Goal: Information Seeking & Learning: Learn about a topic

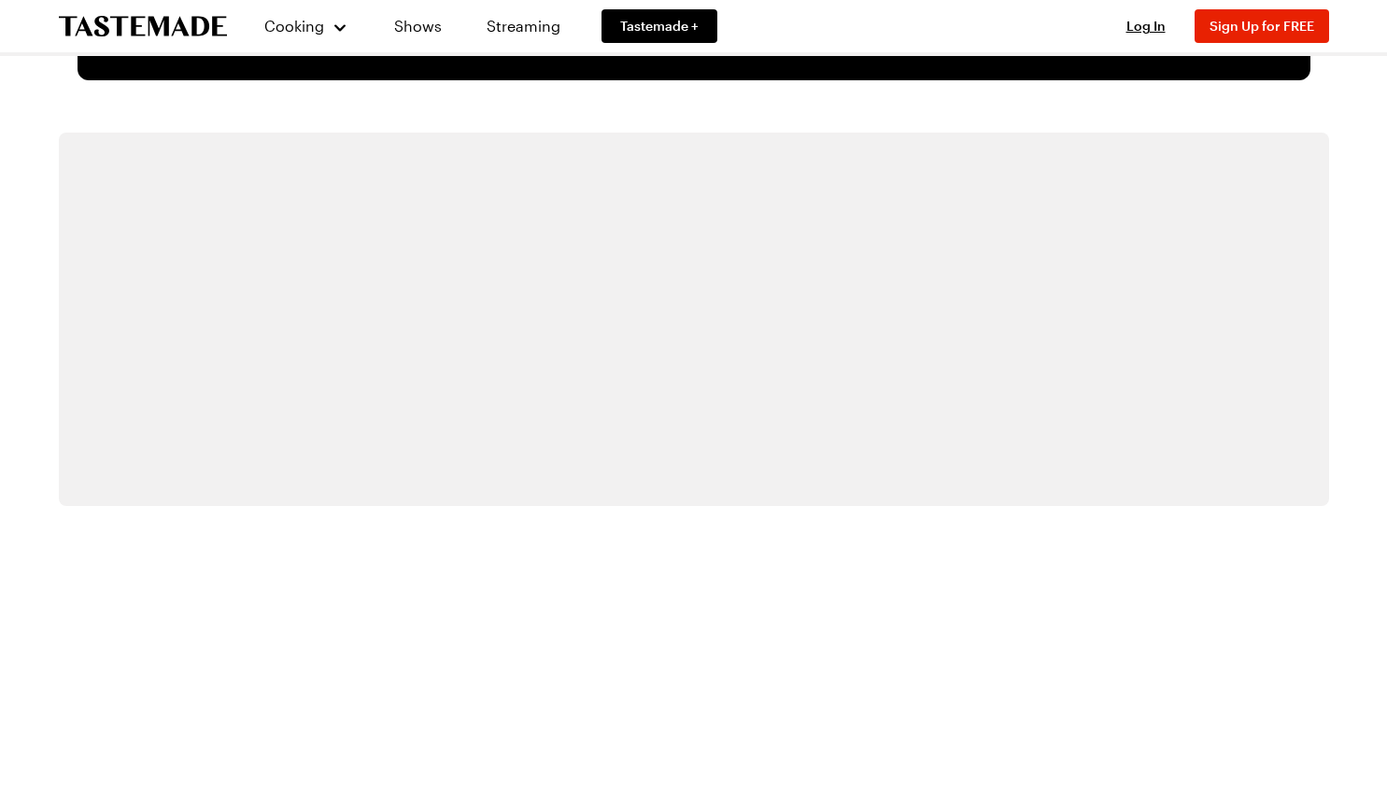
scroll to position [3416, 0]
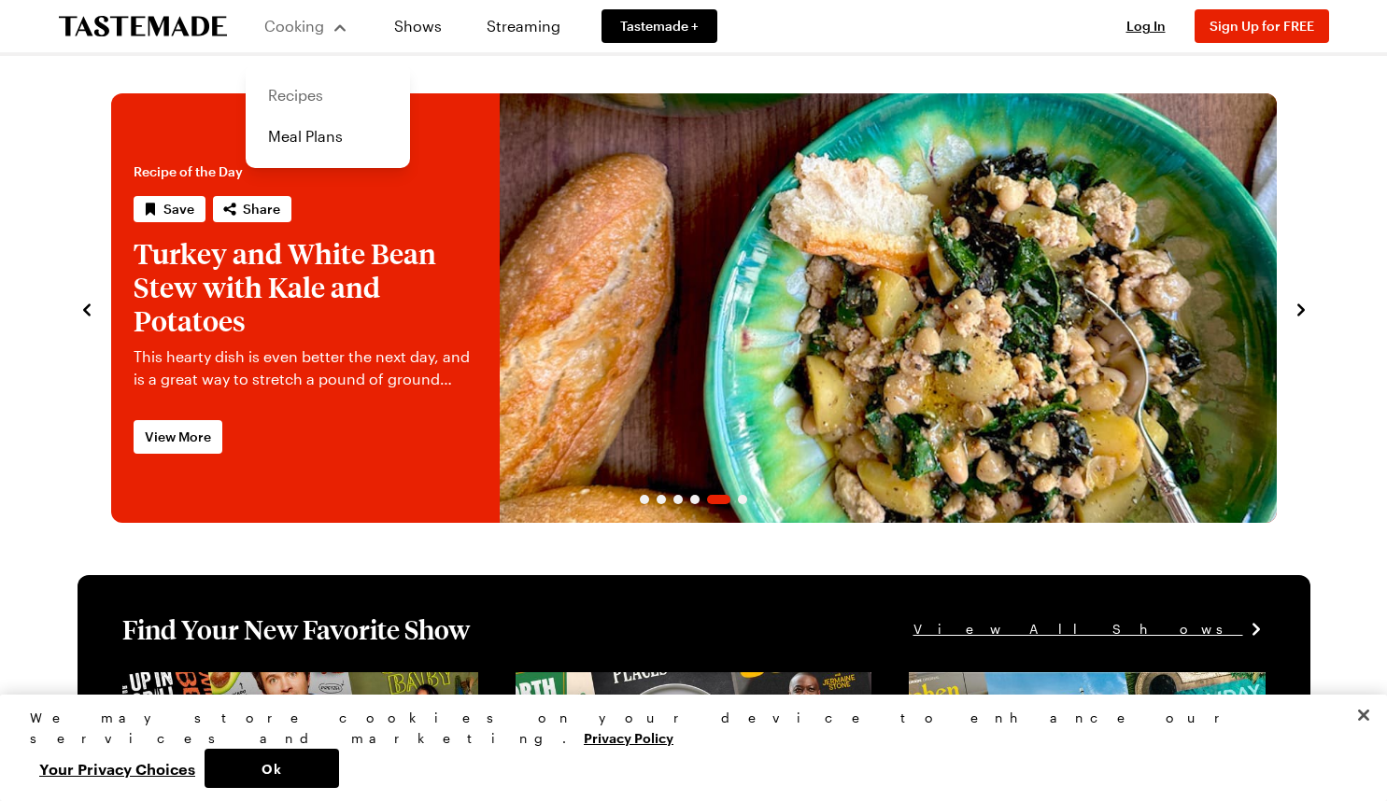
click at [296, 93] on link "Recipes" at bounding box center [328, 95] width 142 height 41
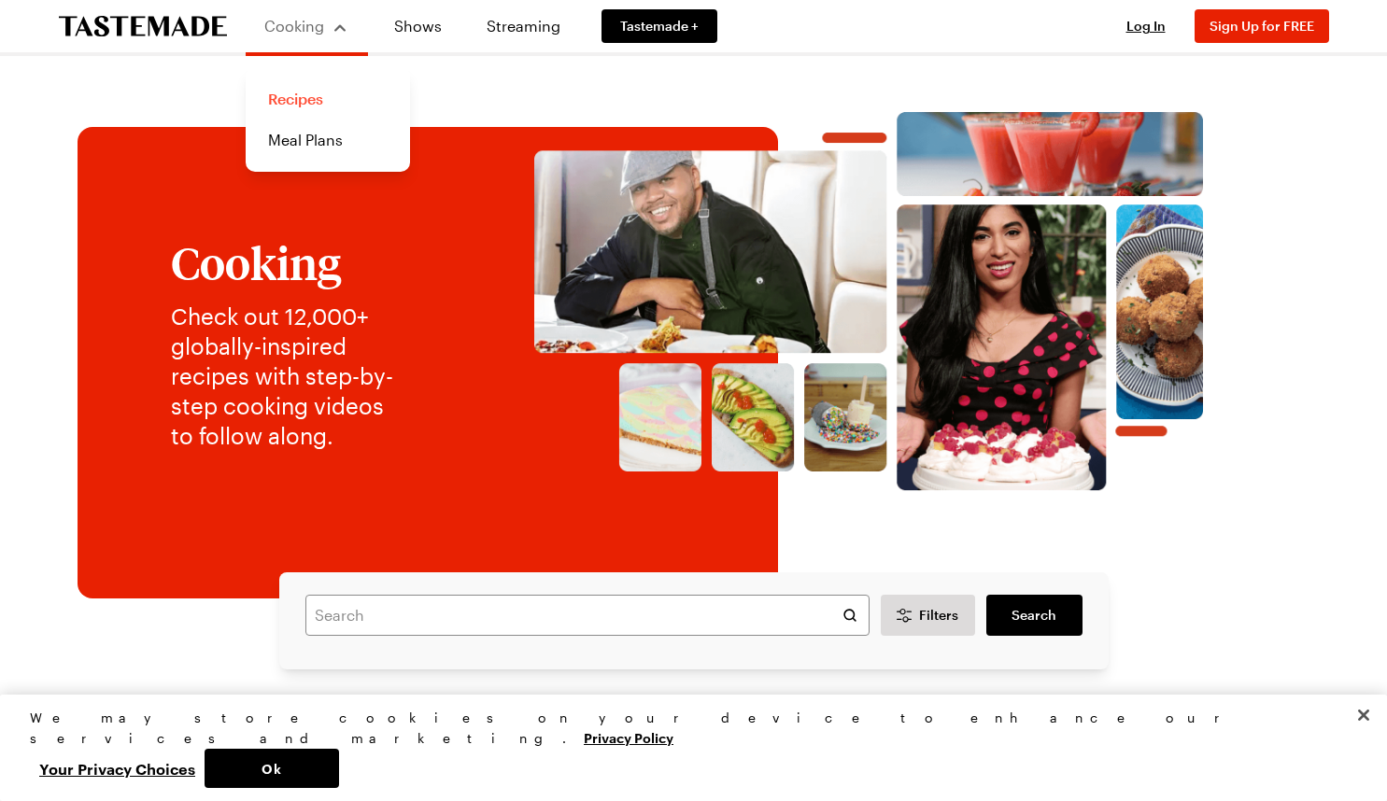
click at [296, 93] on link "Recipes" at bounding box center [328, 98] width 142 height 41
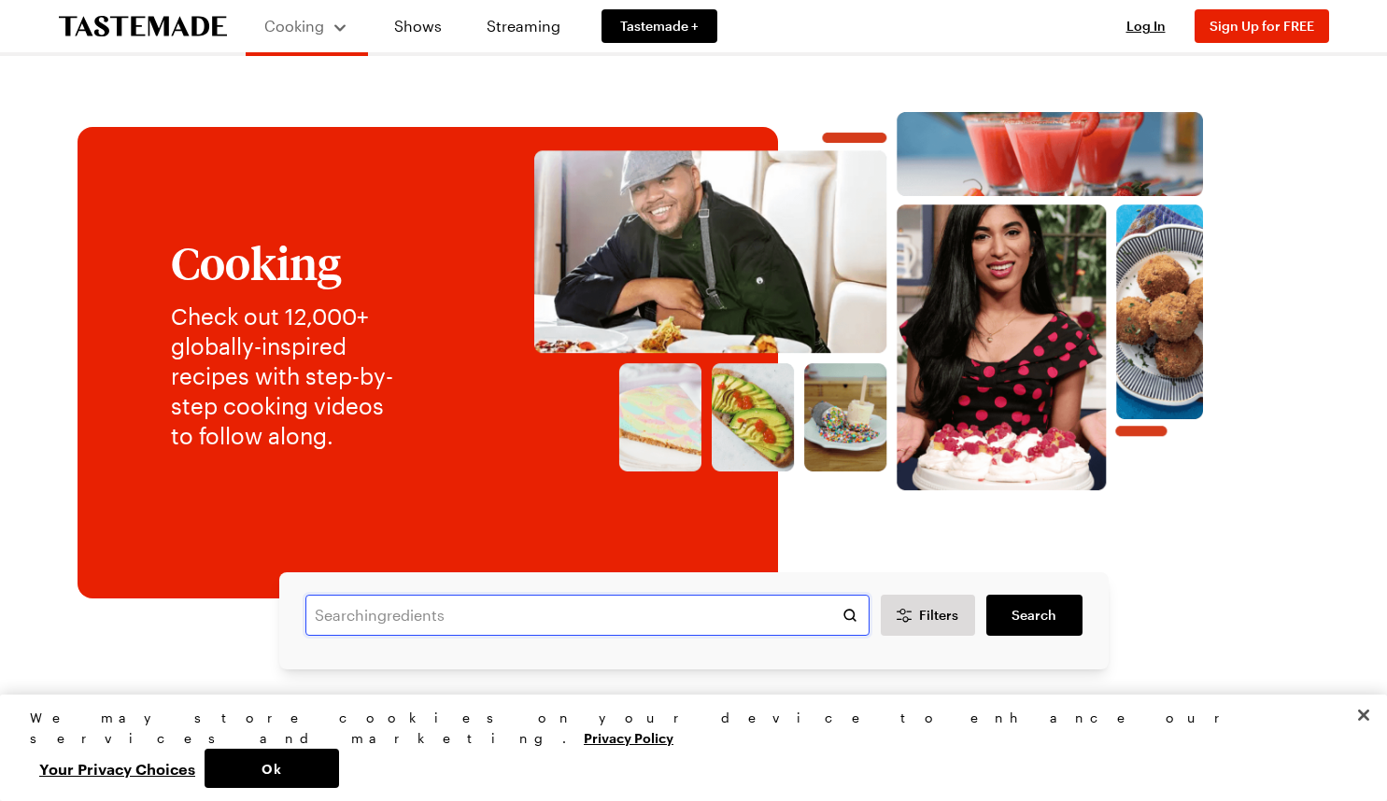
click at [527, 621] on input "text" at bounding box center [587, 615] width 564 height 41
